Goal: Task Accomplishment & Management: Manage account settings

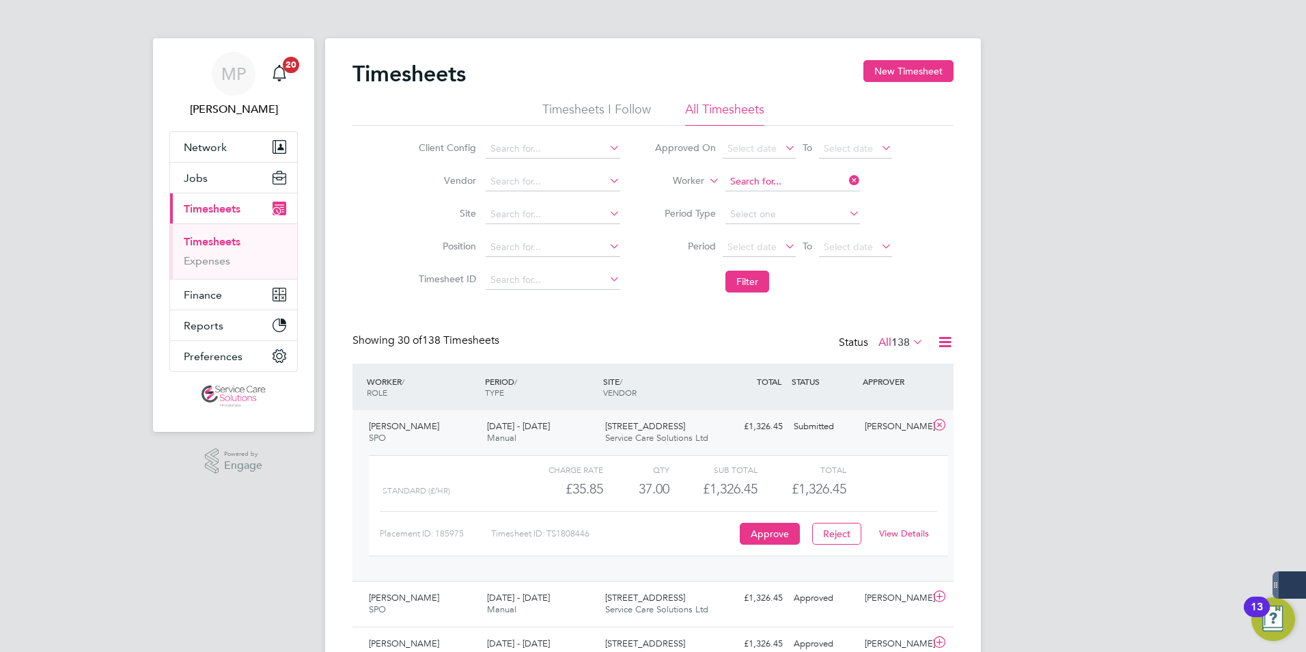
click at [740, 180] on input at bounding box center [793, 181] width 135 height 19
type input "a"
click at [778, 212] on li "[PERSON_NAME]" at bounding box center [808, 219] width 169 height 18
type input "[PERSON_NAME]"
click at [752, 281] on button "Filter" at bounding box center [748, 282] width 44 height 22
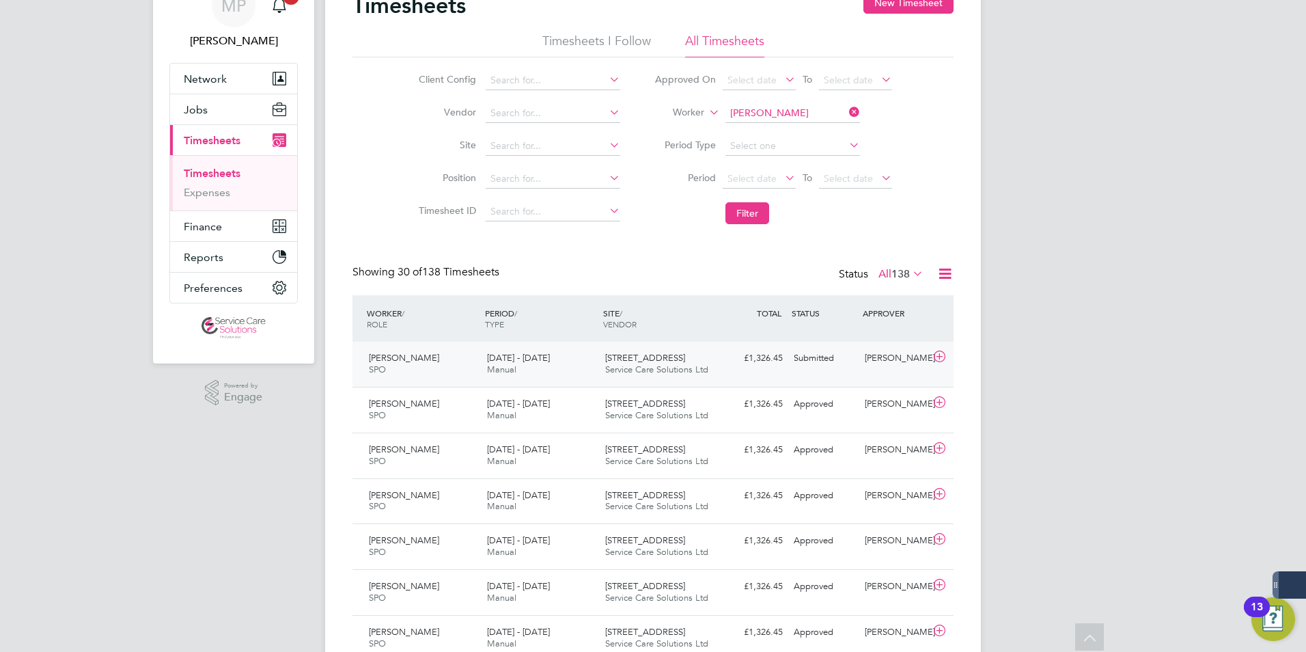
click at [853, 363] on div "Submitted" at bounding box center [823, 358] width 71 height 23
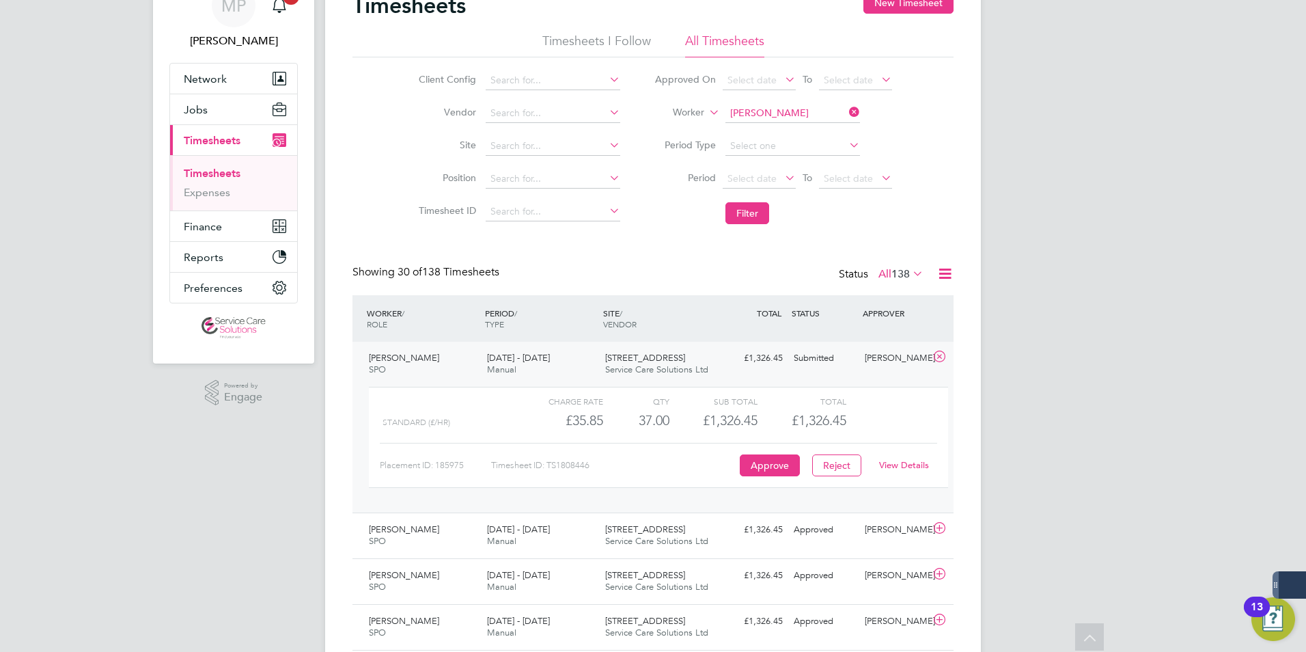
click at [917, 462] on link "View Details" at bounding box center [904, 465] width 50 height 12
click at [905, 461] on link "View Details" at bounding box center [904, 465] width 50 height 12
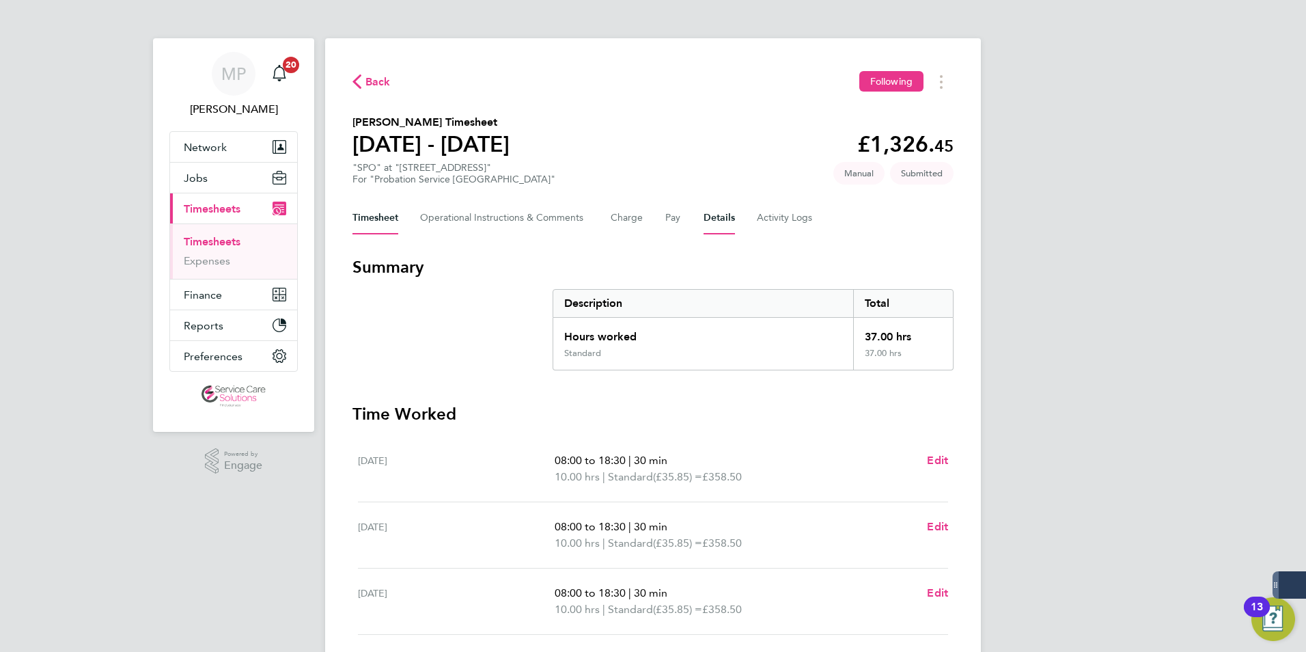
click at [725, 217] on button "Details" at bounding box center [719, 218] width 31 height 33
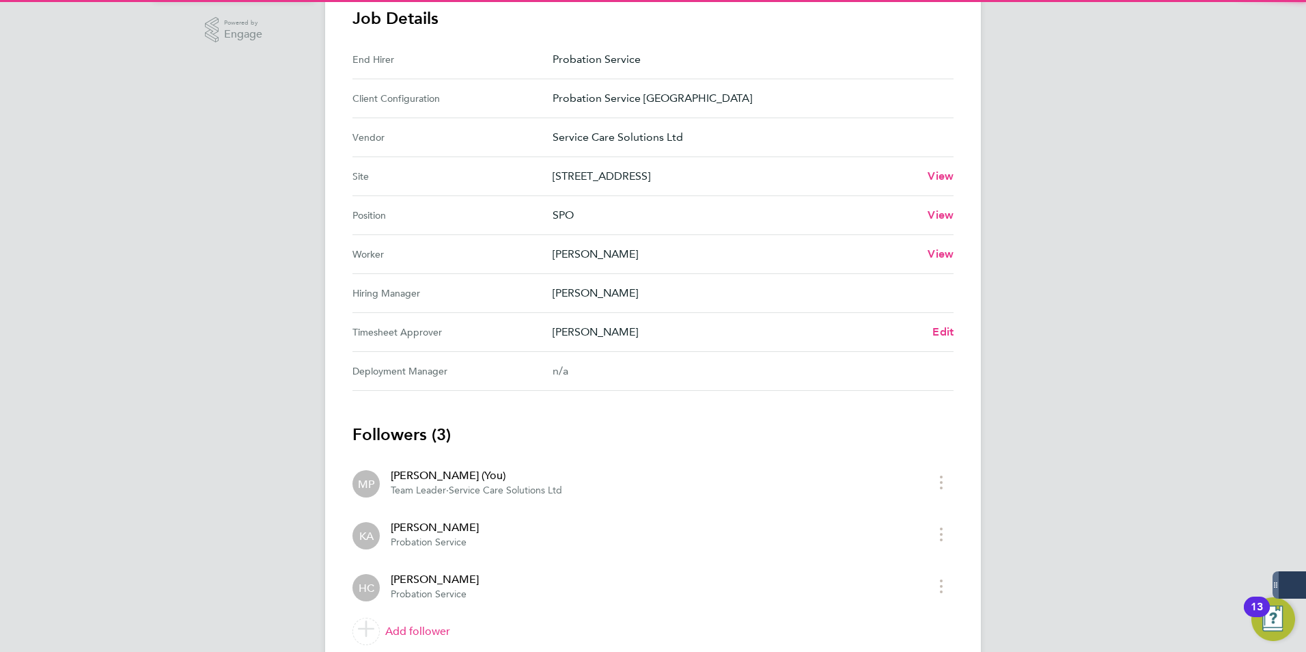
scroll to position [484, 0]
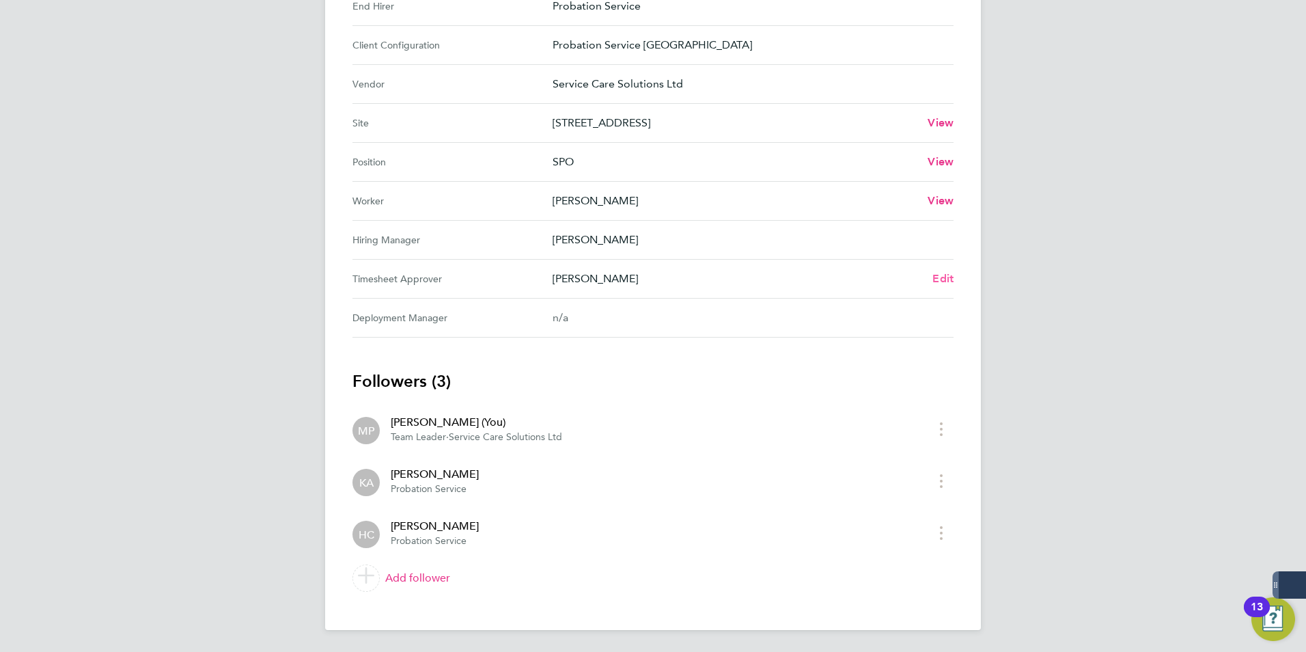
click at [949, 279] on span "Edit" at bounding box center [943, 278] width 21 height 13
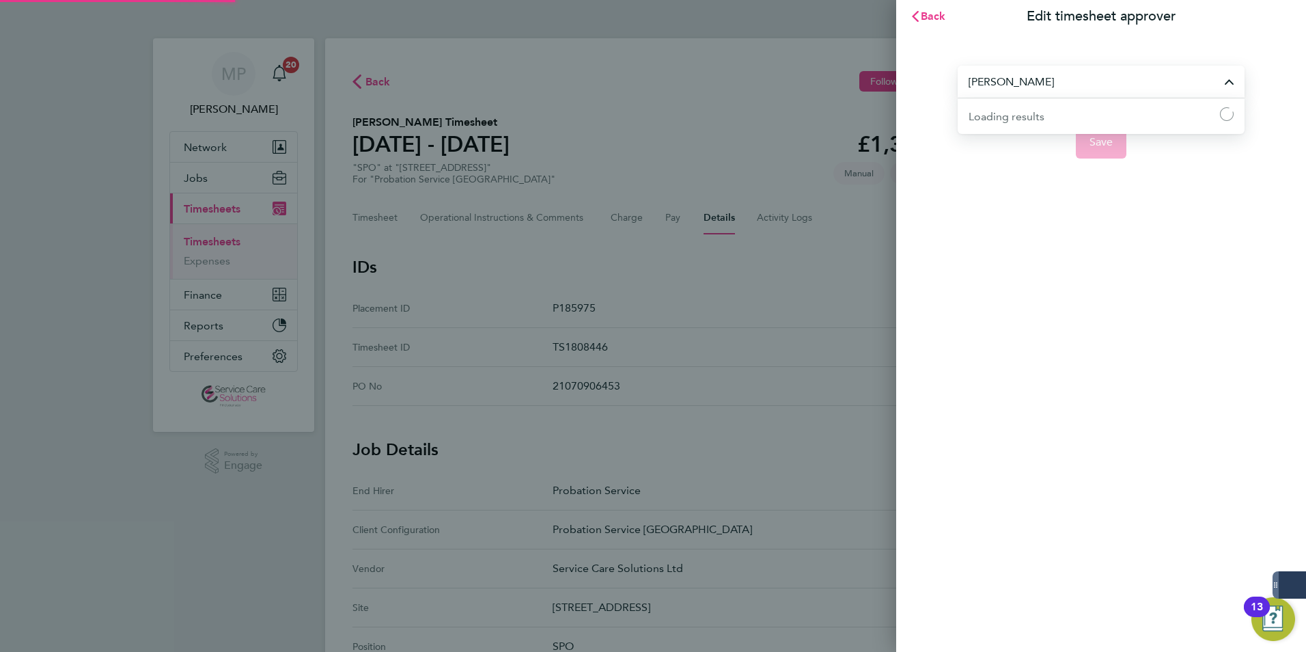
click at [1035, 77] on input "[PERSON_NAME]" at bounding box center [1101, 82] width 287 height 32
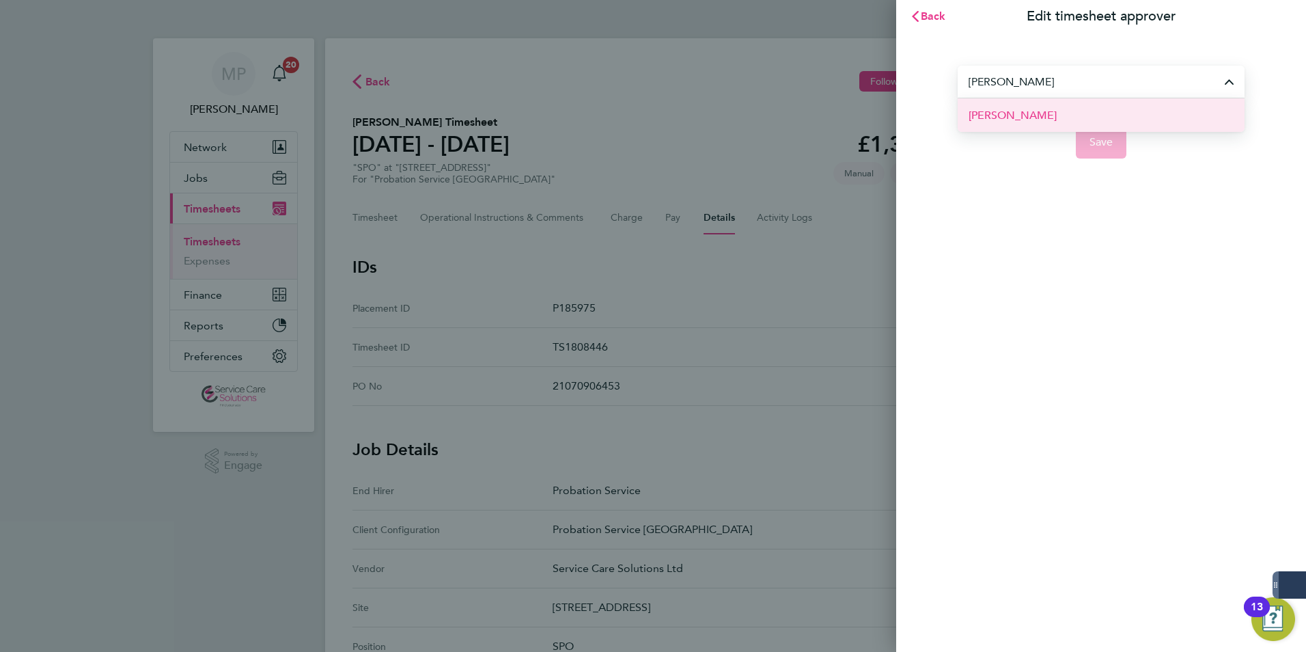
click at [1038, 115] on span "Alice Trueman" at bounding box center [1013, 115] width 88 height 16
type input "Alice Trueman"
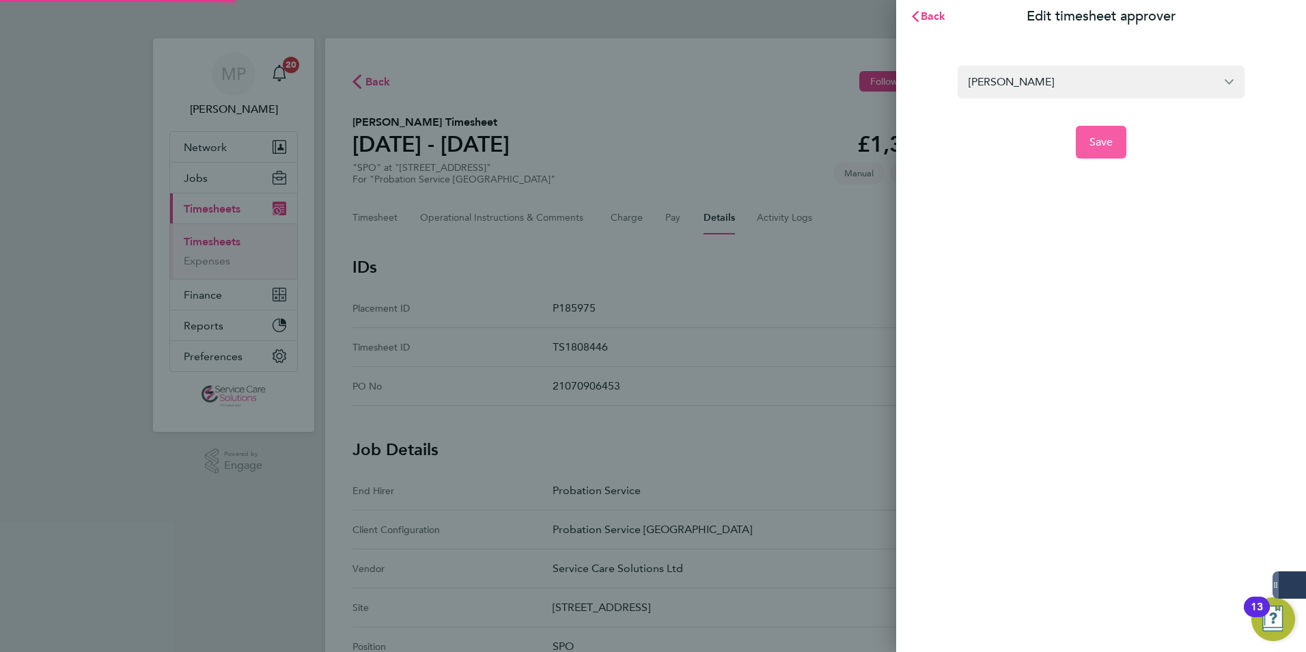
click at [1108, 150] on button "Save" at bounding box center [1101, 142] width 51 height 33
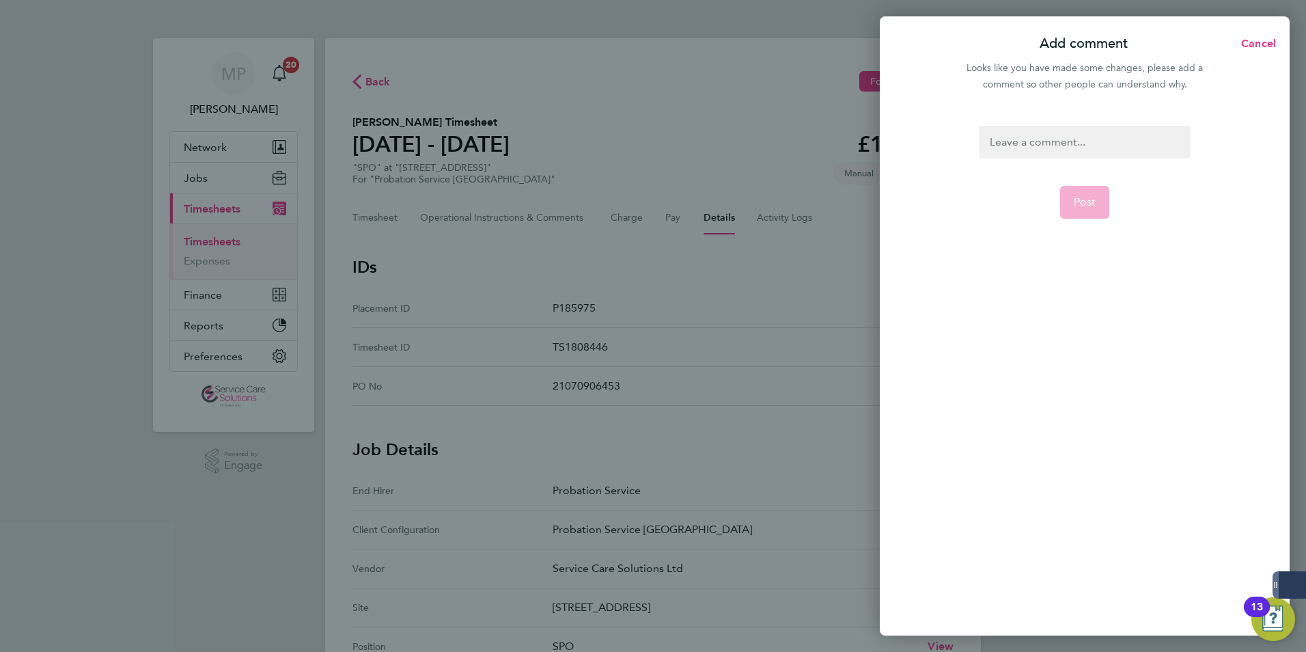
click at [1047, 141] on div at bounding box center [1084, 142] width 211 height 33
click at [1045, 139] on div at bounding box center [1084, 142] width 211 height 33
click at [1090, 212] on button "Post" at bounding box center [1085, 202] width 50 height 33
